Goal: Task Accomplishment & Management: Use online tool/utility

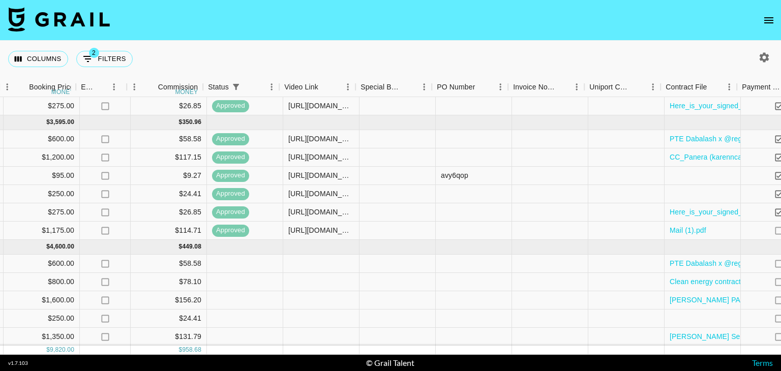
scroll to position [74, 674]
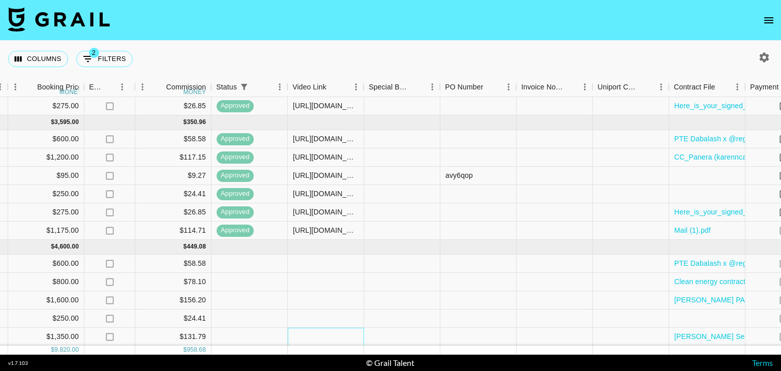
click at [322, 330] on div at bounding box center [326, 337] width 76 height 18
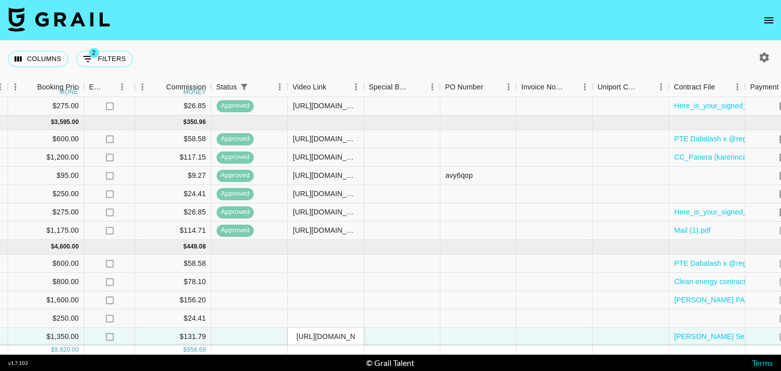
scroll to position [0, 283]
type input "[URL][DOMAIN_NAME]"
click at [335, 291] on div at bounding box center [326, 300] width 76 height 18
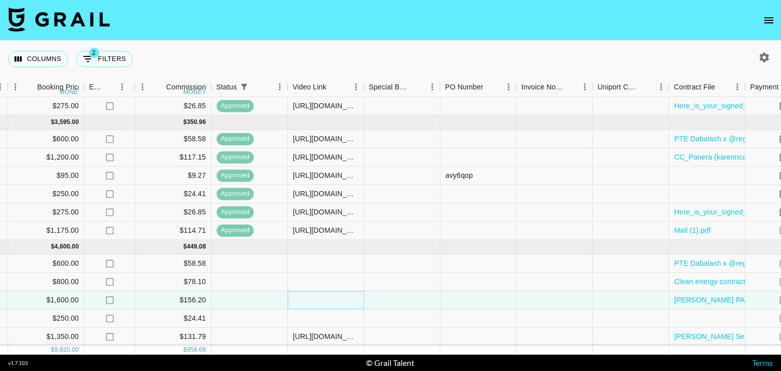
click at [319, 294] on div at bounding box center [326, 300] width 76 height 18
click at [330, 310] on div at bounding box center [326, 319] width 76 height 18
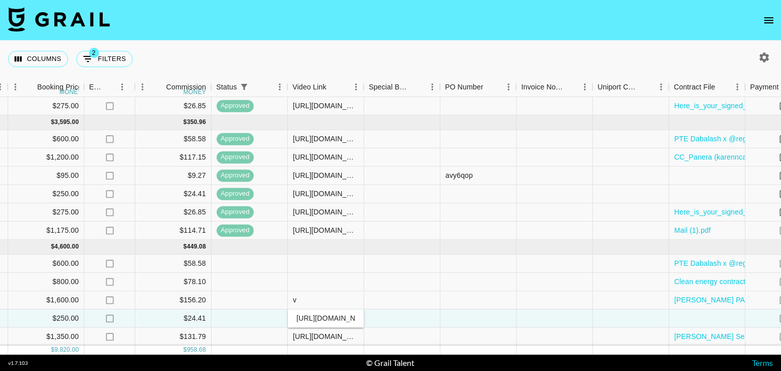
scroll to position [0, 319]
type input "[URL][DOMAIN_NAME]"
drag, startPoint x: 357, startPoint y: 310, endPoint x: 267, endPoint y: 305, distance: 90.2
click at [267, 310] on div "recbAFxotdxmFdXVH karenncactus [EMAIL_ADDRESS][DOMAIN_NAME] Content Lab [EMAIL_…" at bounding box center [170, 319] width 1689 height 18
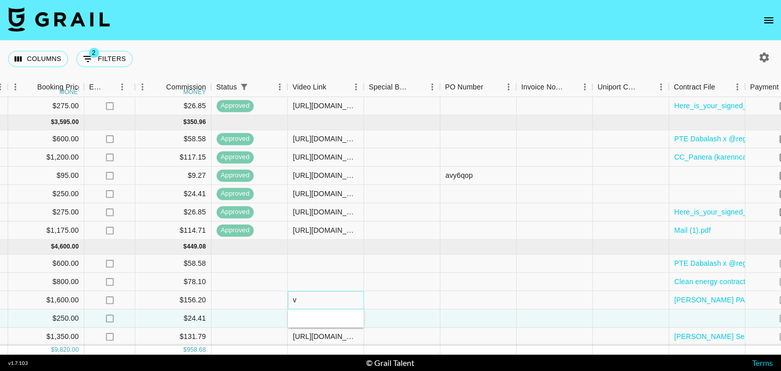
click at [307, 293] on div "v" at bounding box center [326, 300] width 76 height 18
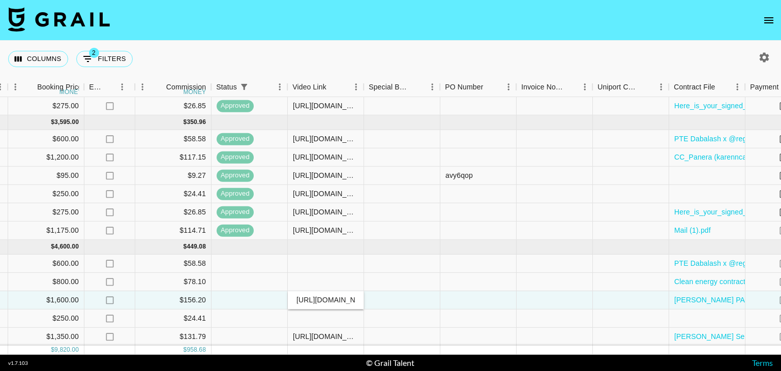
scroll to position [0, 319]
type input "[URL][DOMAIN_NAME]"
click at [436, 328] on div at bounding box center [402, 337] width 76 height 18
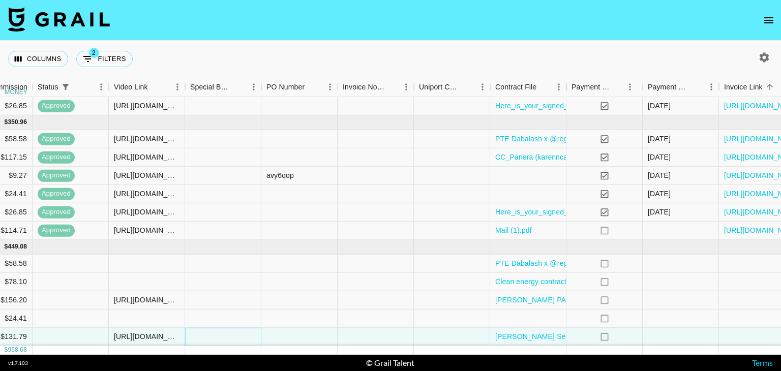
scroll to position [74, 915]
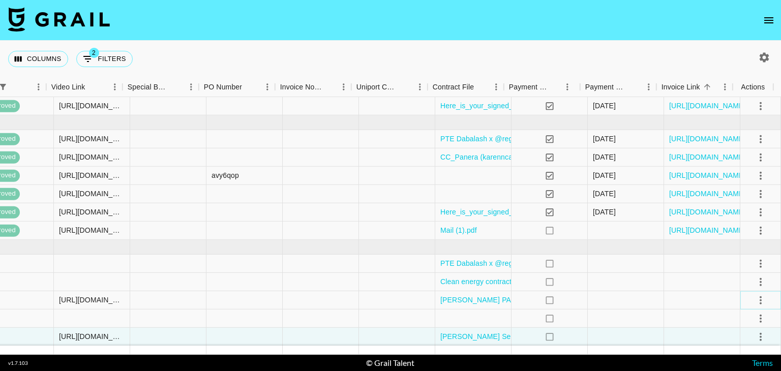
click at [755, 294] on icon "select merge strategy" at bounding box center [761, 300] width 12 height 12
click at [742, 271] on div "Approve" at bounding box center [738, 270] width 31 height 12
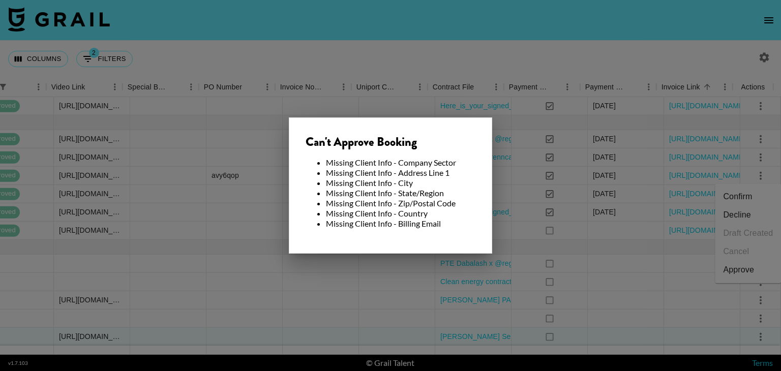
click at [592, 294] on div at bounding box center [390, 185] width 781 height 371
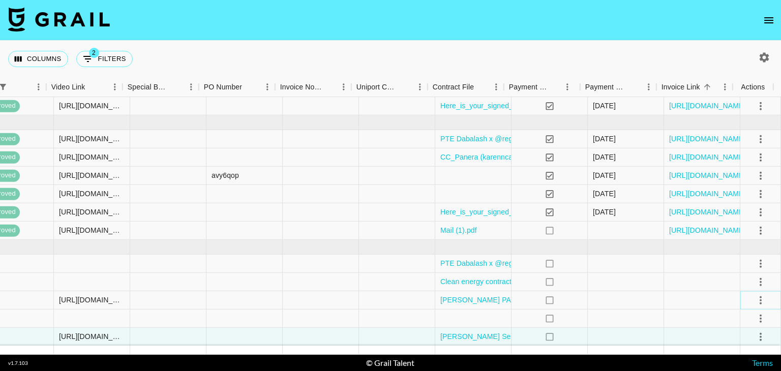
click at [755, 294] on icon "select merge strategy" at bounding box center [761, 300] width 12 height 12
click at [748, 269] on div "Approve" at bounding box center [738, 270] width 31 height 12
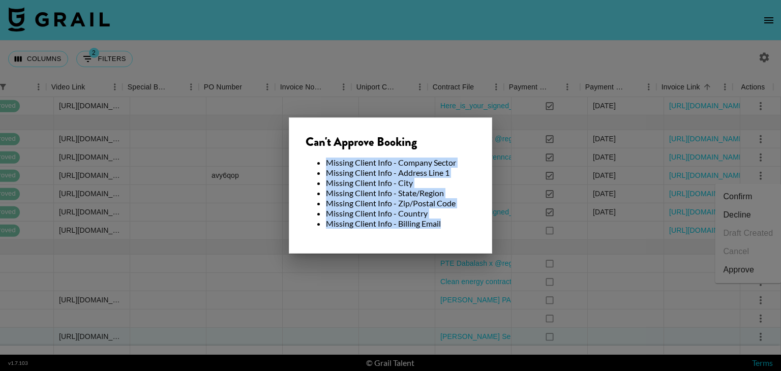
drag, startPoint x: 450, startPoint y: 228, endPoint x: 323, endPoint y: 164, distance: 143.1
click at [323, 164] on ul "Missing Client Info - Company Sector Missing Client Info - Address Line 1 Missi…" at bounding box center [391, 193] width 170 height 71
copy ul "Missing Client Info - Company Sector Missing Client Info - Address Line 1 Missi…"
